Goal: Navigation & Orientation: Understand site structure

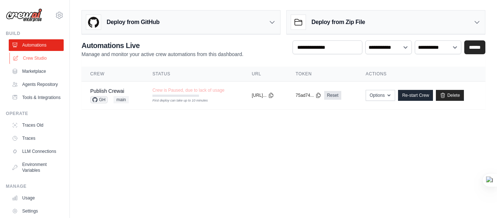
click at [40, 56] on link "Crew Studio" at bounding box center [36, 58] width 55 height 12
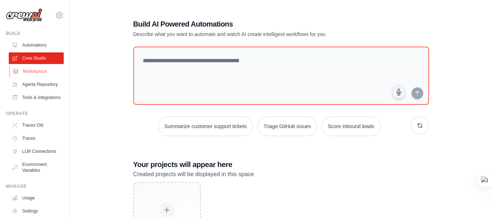
click at [40, 70] on link "Marketplace" at bounding box center [36, 72] width 55 height 12
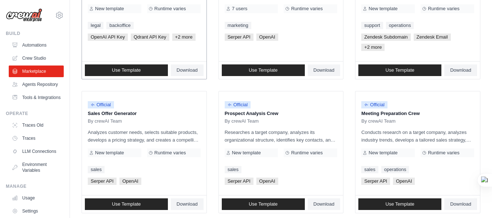
scroll to position [73, 0]
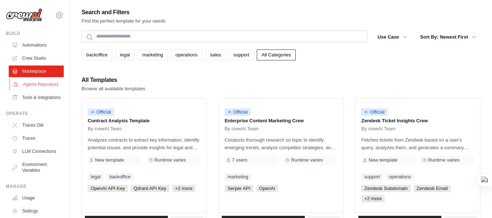
click at [31, 89] on link "Agents Repository" at bounding box center [36, 85] width 55 height 12
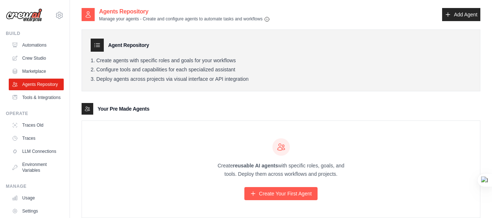
click at [33, 103] on link "Tools & Integrations" at bounding box center [36, 98] width 55 height 12
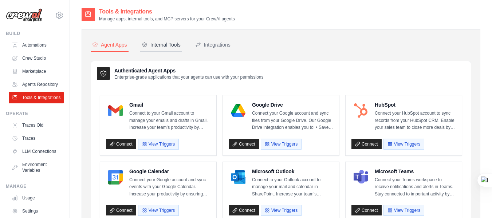
click at [171, 46] on div "Internal Tools" at bounding box center [161, 44] width 39 height 7
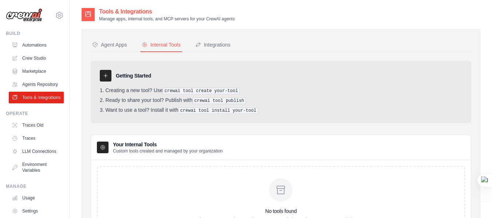
click at [221, 38] on div "Agent Apps Internal Tools Integrations Authenticated Agent Apps Enterprise-grad…" at bounding box center [281, 144] width 399 height 231
click at [221, 44] on div "Integrations" at bounding box center [212, 44] width 35 height 7
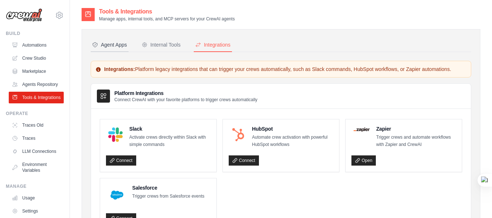
click at [111, 46] on div "Agent Apps" at bounding box center [109, 44] width 35 height 7
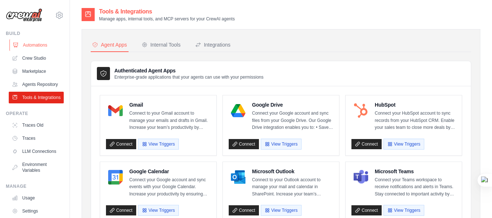
click at [37, 46] on link "Automations" at bounding box center [36, 45] width 55 height 12
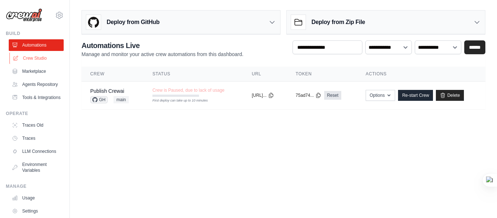
click at [41, 60] on link "Crew Studio" at bounding box center [36, 58] width 55 height 12
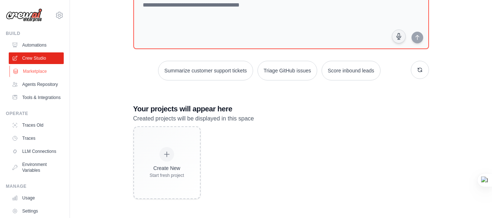
click at [35, 70] on link "Marketplace" at bounding box center [36, 72] width 55 height 12
click at [39, 87] on link "Agents Repository" at bounding box center [36, 85] width 55 height 12
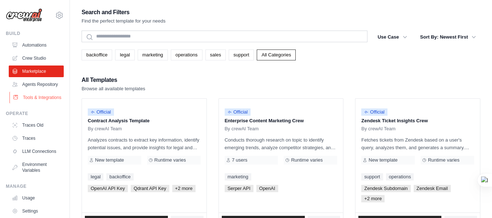
click at [38, 103] on link "Tools & Integrations" at bounding box center [36, 98] width 55 height 12
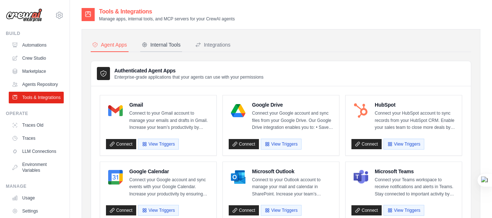
click at [157, 42] on div "Internal Tools" at bounding box center [161, 44] width 39 height 7
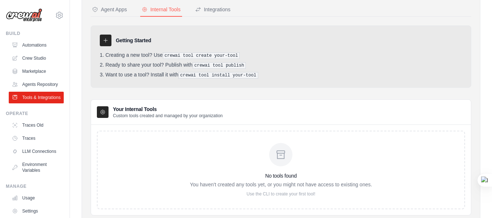
scroll to position [23, 0]
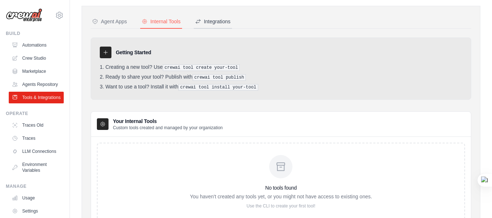
click at [221, 21] on div "Integrations" at bounding box center [212, 21] width 35 height 7
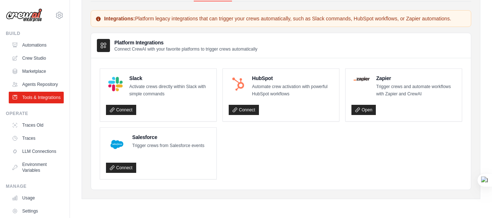
scroll to position [36, 0]
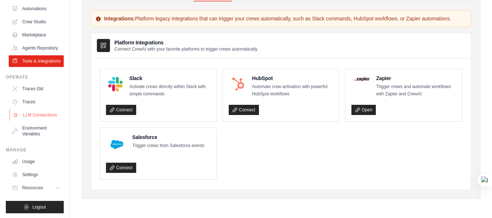
click at [32, 121] on link "LLM Connections" at bounding box center [36, 115] width 55 height 12
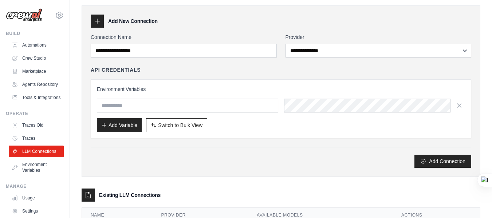
scroll to position [36, 0]
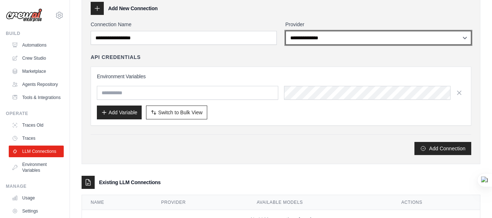
click at [338, 44] on select "**********" at bounding box center [378, 38] width 186 height 14
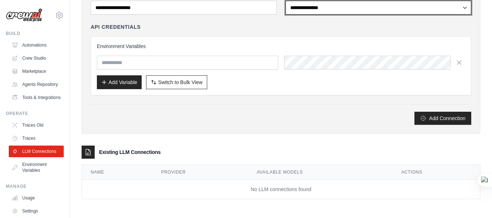
scroll to position [0, 0]
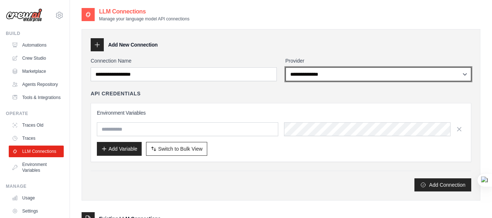
click at [330, 72] on select "**********" at bounding box center [378, 74] width 186 height 14
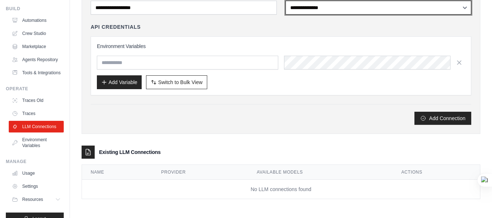
scroll to position [55, 0]
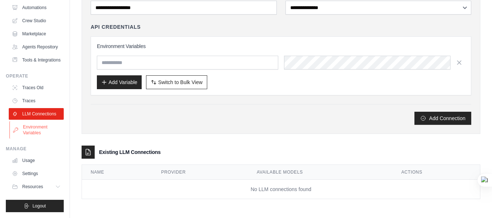
click at [35, 127] on link "Environment Variables" at bounding box center [36, 129] width 55 height 17
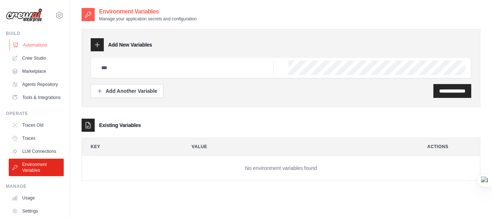
click at [33, 43] on link "Automations" at bounding box center [36, 45] width 55 height 12
